Goal: Task Accomplishment & Management: Manage account settings

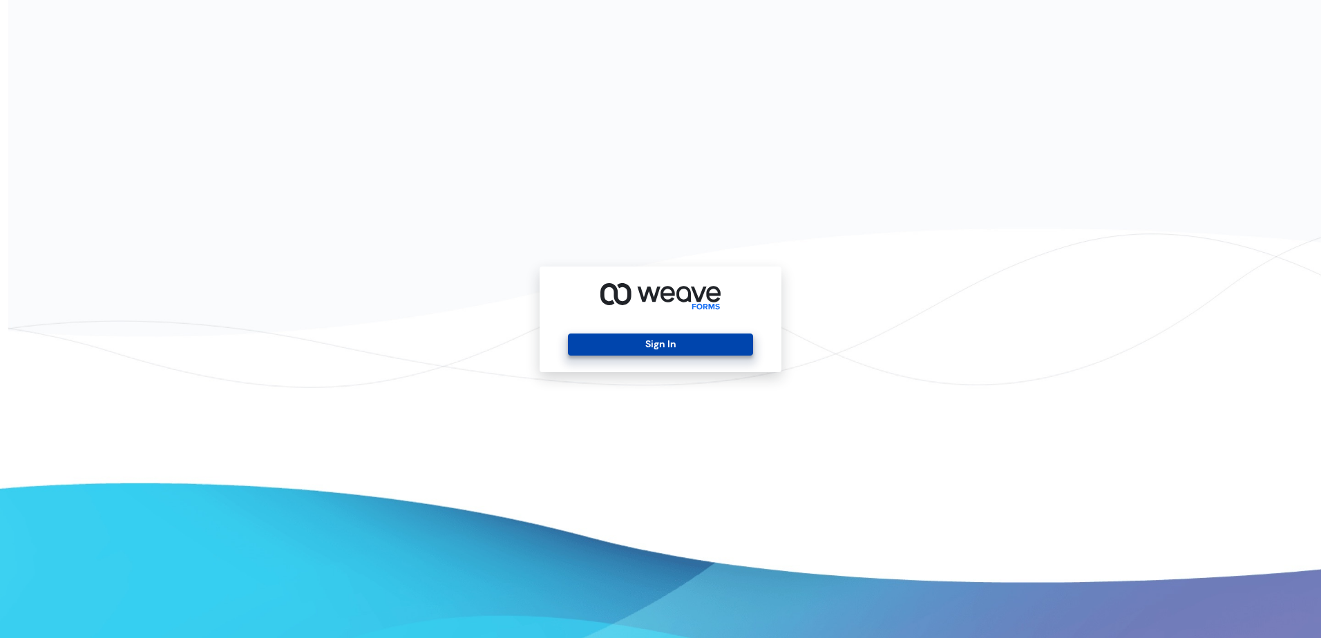
click at [641, 351] on button "Sign In" at bounding box center [660, 345] width 184 height 22
